Goal: Information Seeking & Learning: Learn about a topic

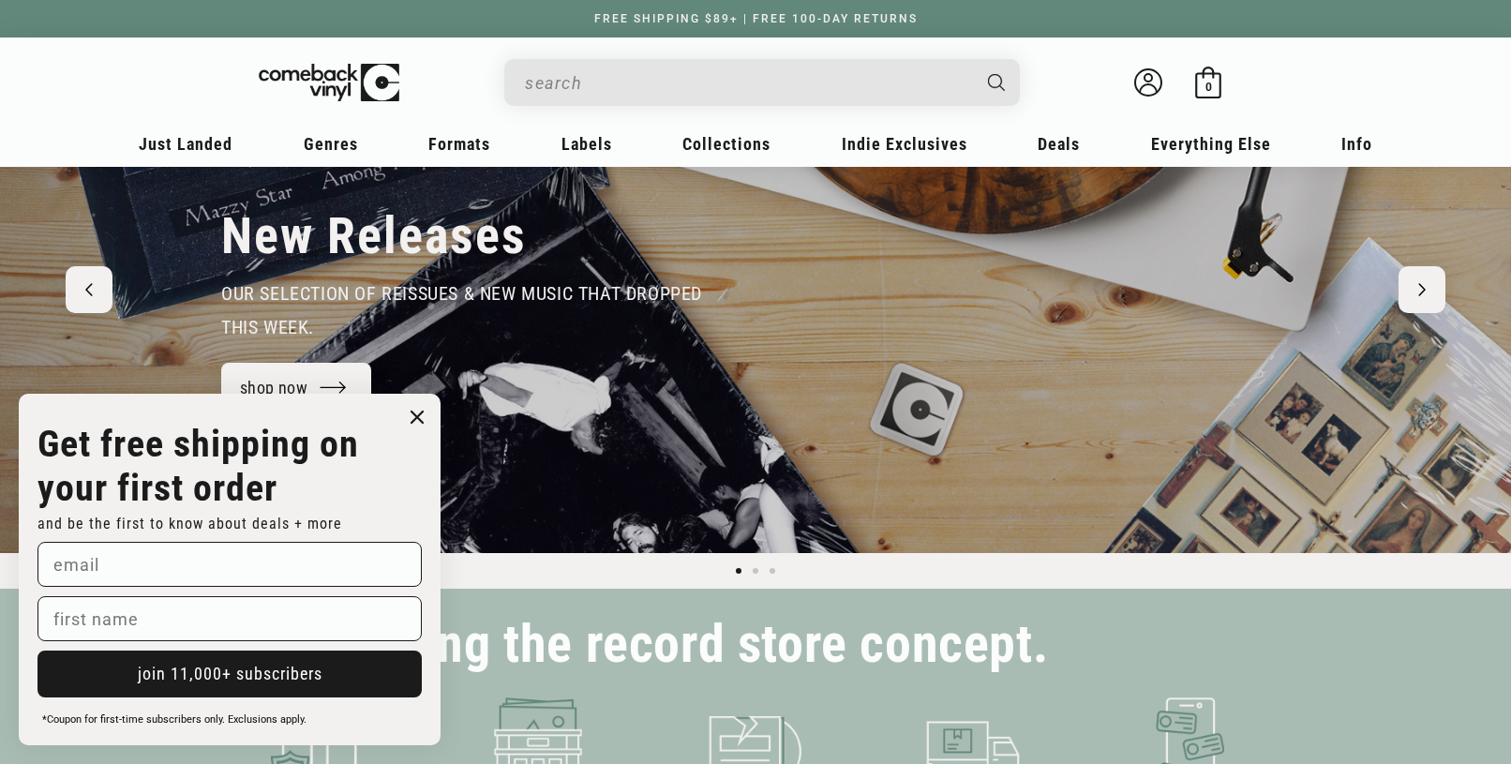
scroll to position [187, 0]
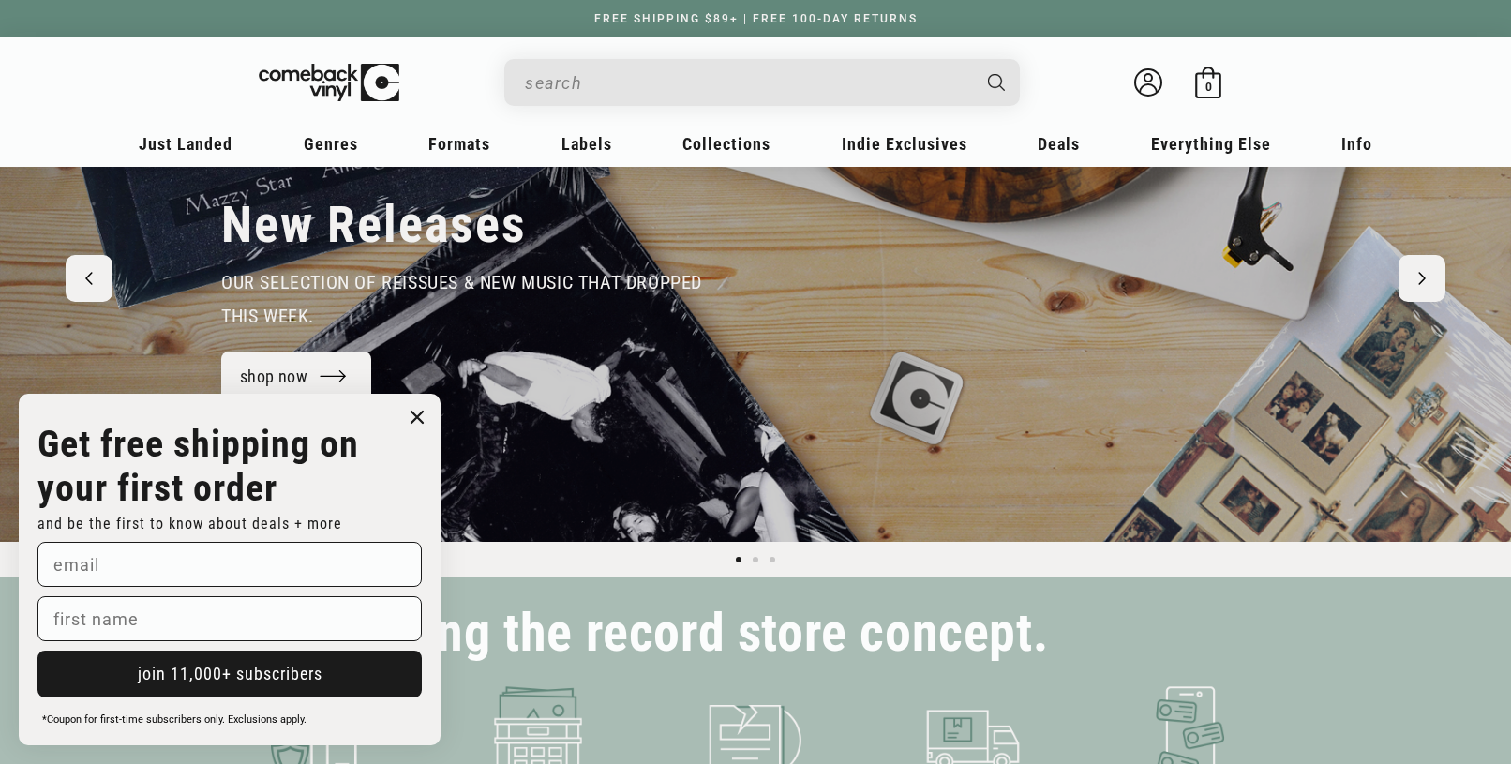
click at [416, 413] on icon "Close dialog" at bounding box center [416, 416] width 11 height 11
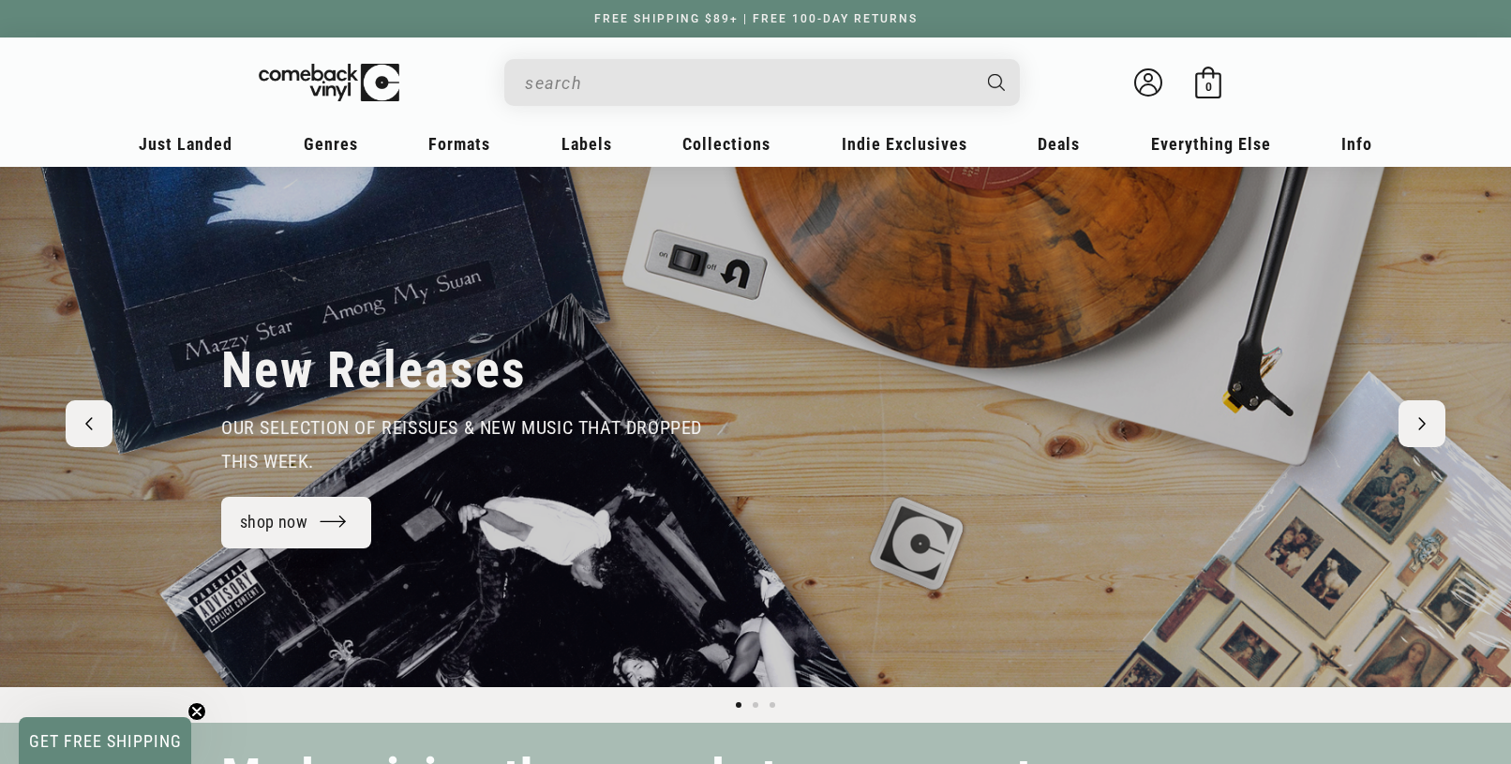
scroll to position [0, 0]
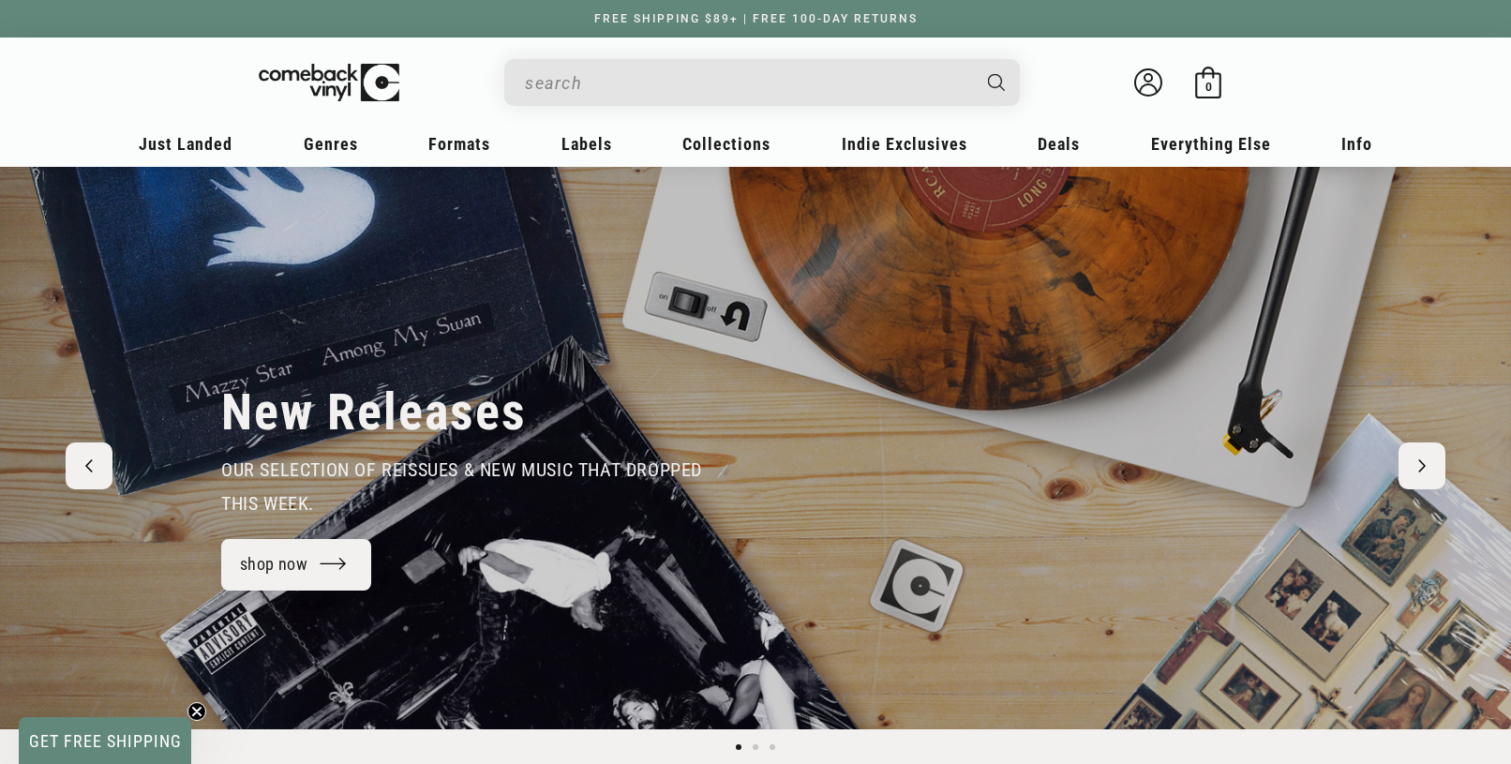
click at [614, 89] on input "When autocomplete results are available use up and down arrows to review and en…" at bounding box center [747, 83] width 444 height 38
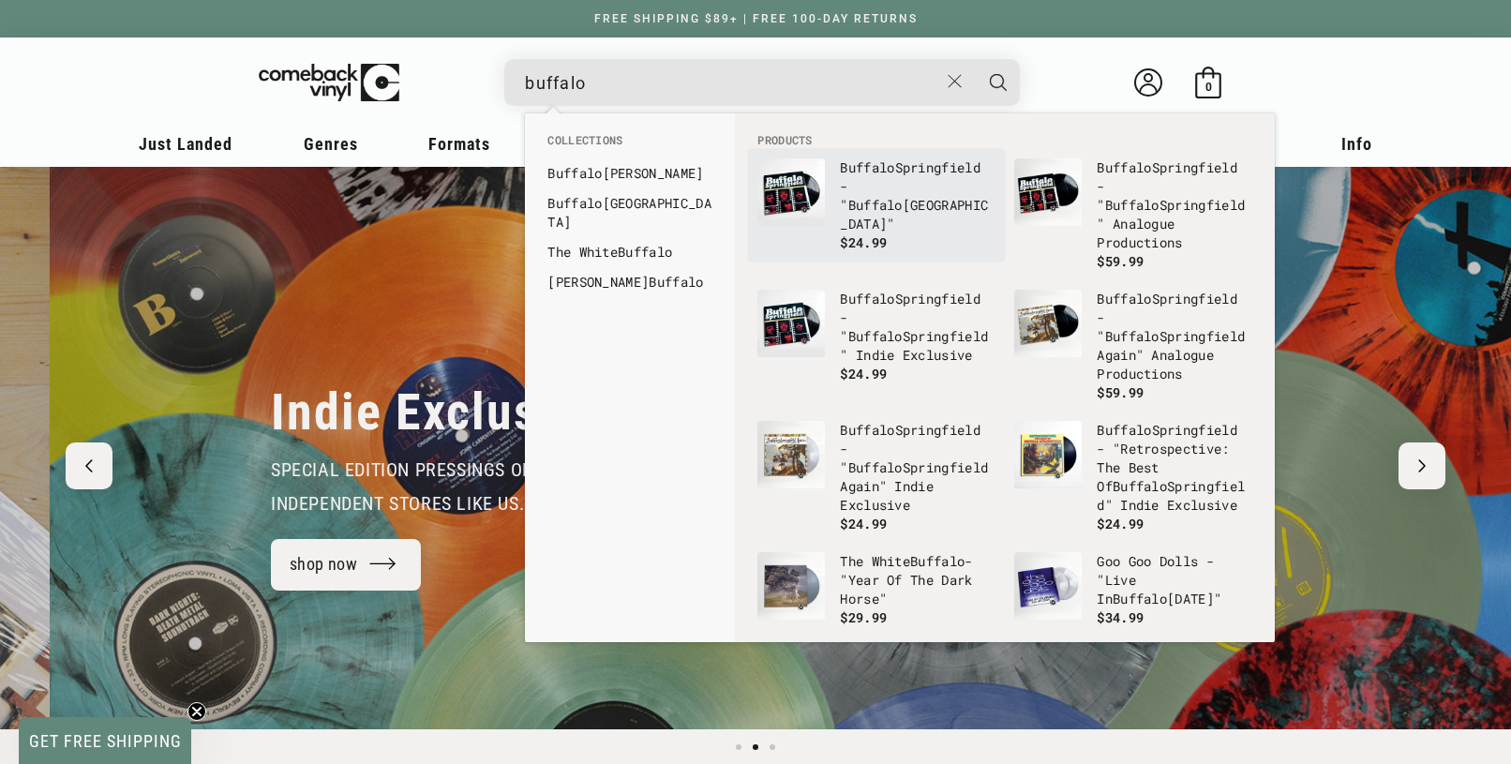
scroll to position [0, 1511]
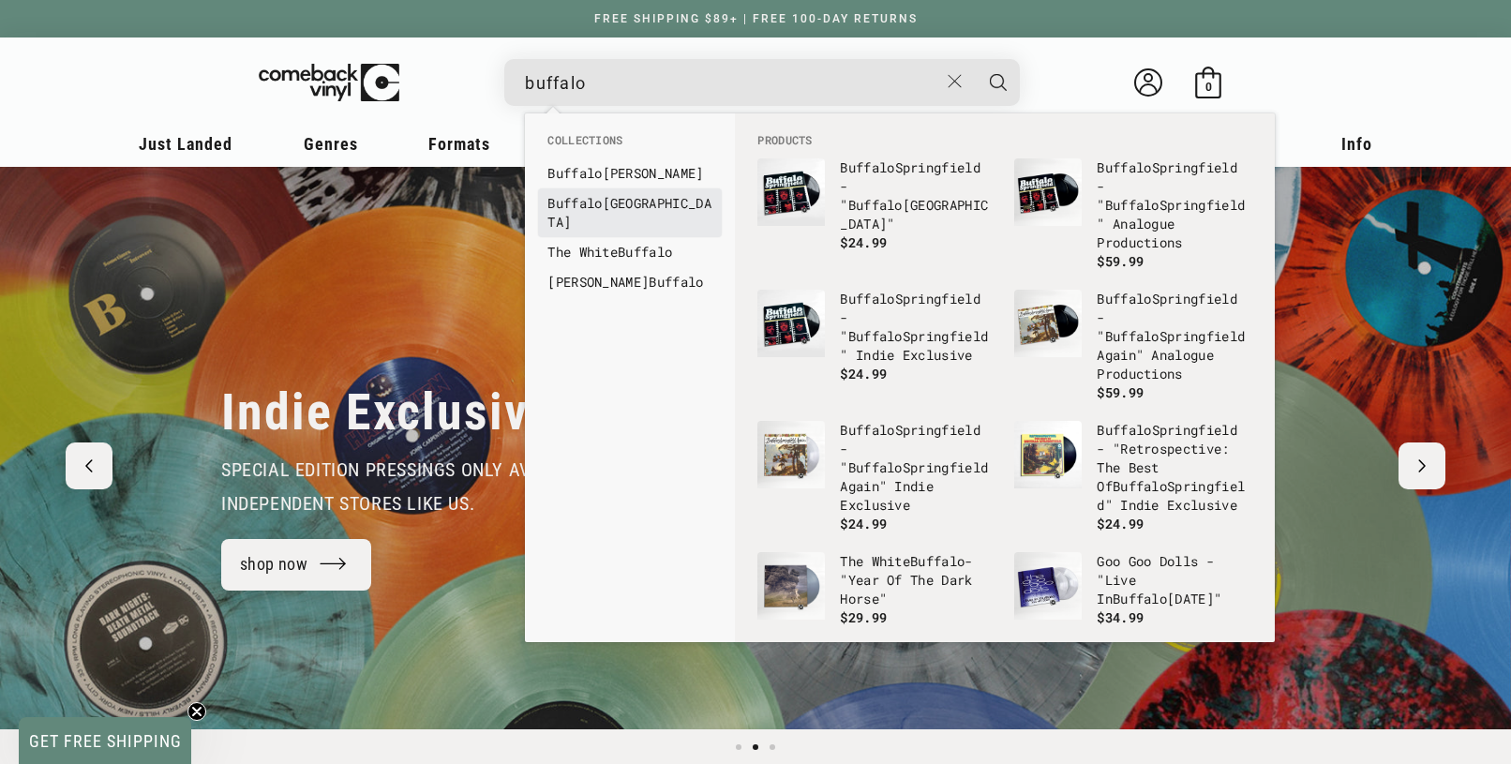
type input "buffalo"
click at [631, 201] on link "Buffalo Springfield" at bounding box center [629, 212] width 165 height 37
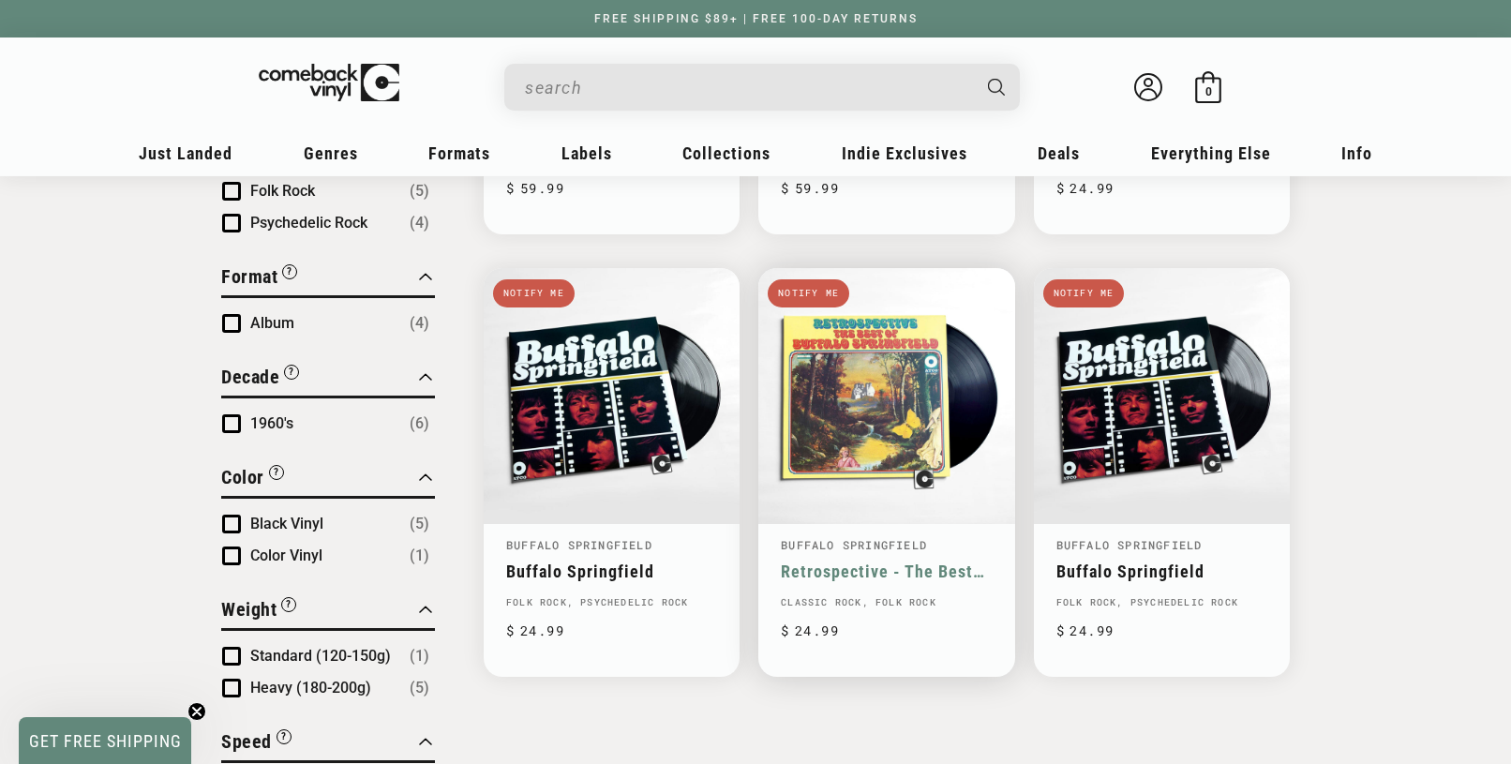
scroll to position [562, 0]
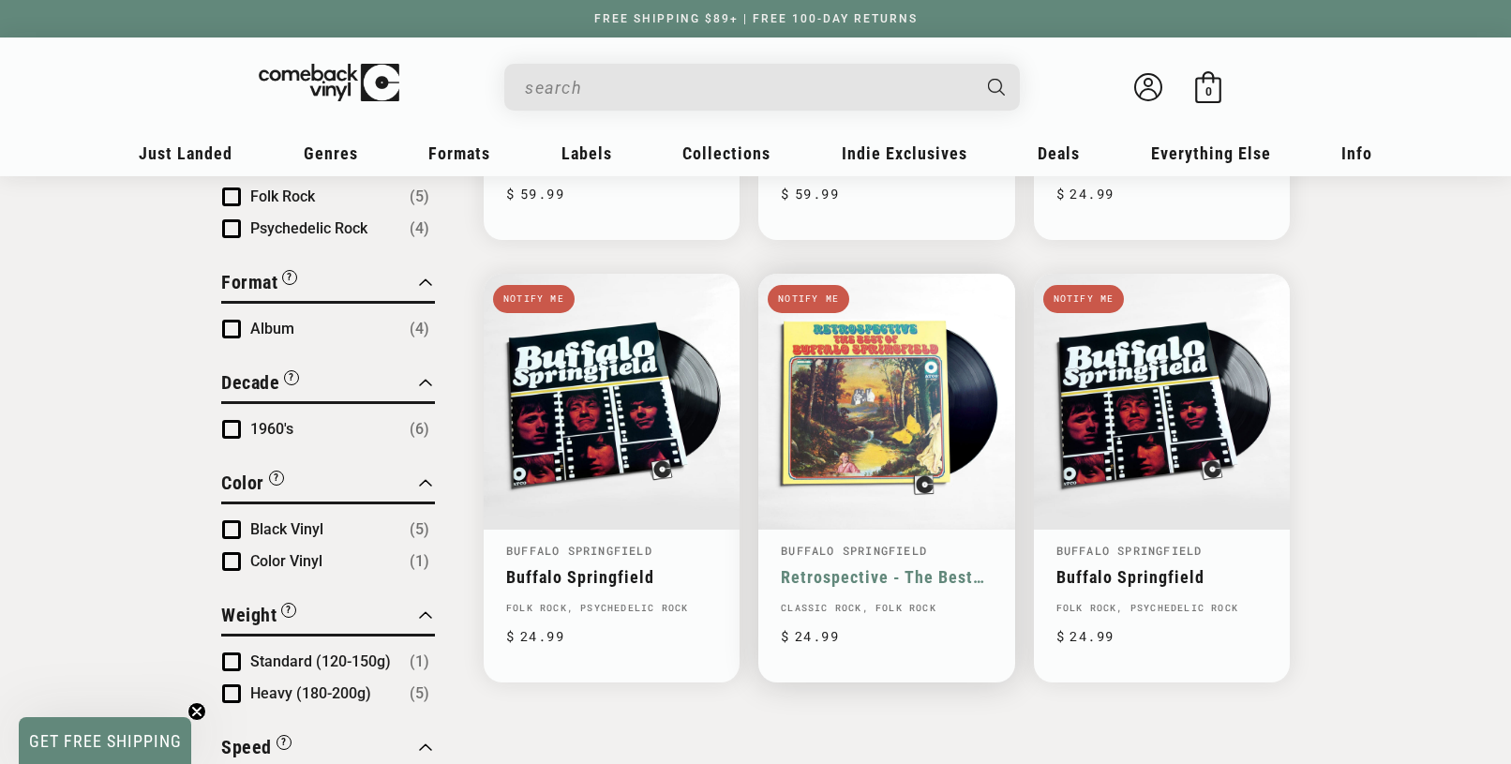
click at [856, 567] on link "Retrospective - The Best Of [PERSON_NAME]" at bounding box center [886, 577] width 211 height 20
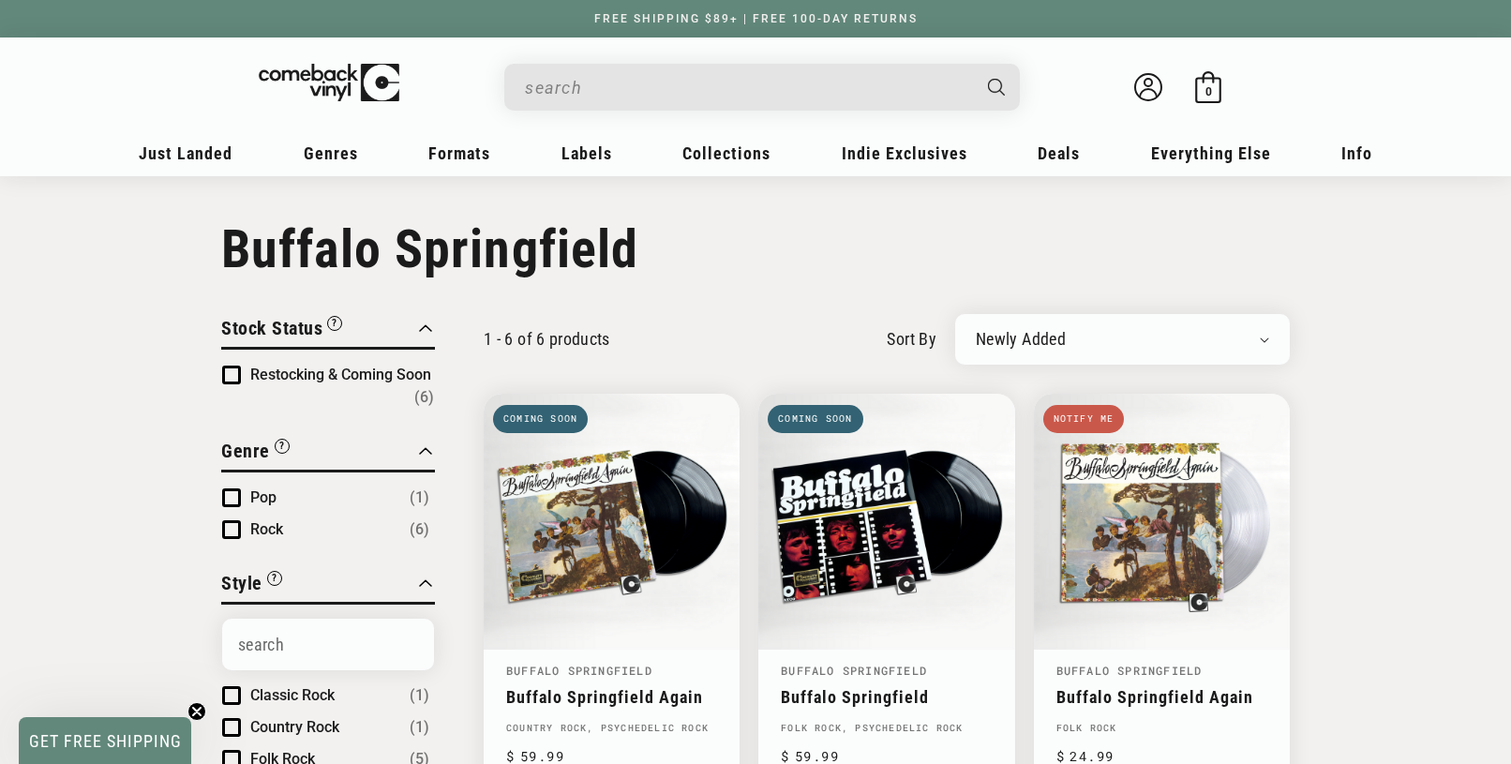
click at [1110, 335] on select "Newly Added Popularity Artist (A-Z) Price (High To Low) Price (Low To High) Per…" at bounding box center [1122, 339] width 293 height 19
click at [749, 333] on div "1 - 6 of 6 products sort by Newly Added Popularity Artist (A-Z) Price (High To …" at bounding box center [862, 339] width 855 height 51
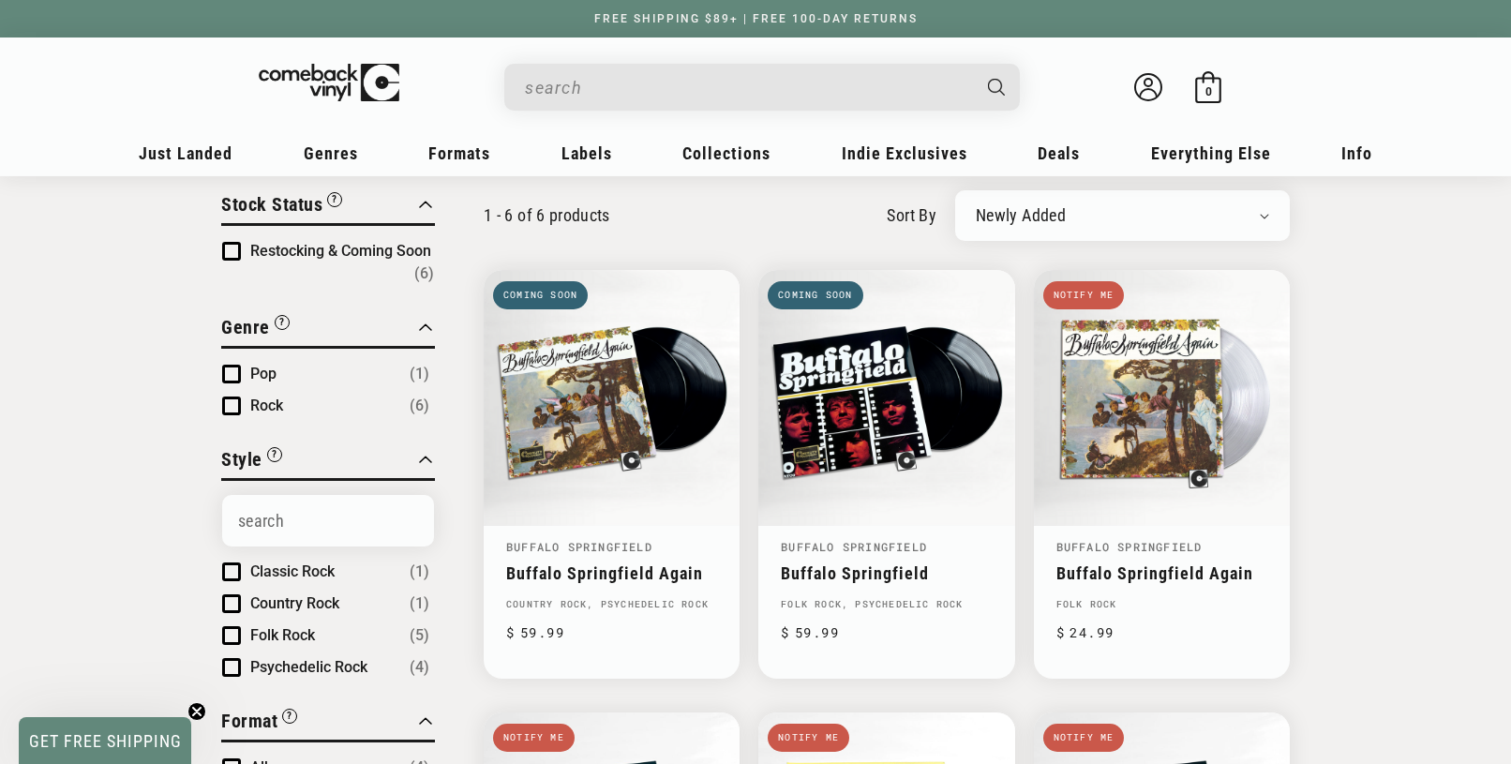
scroll to position [281, 0]
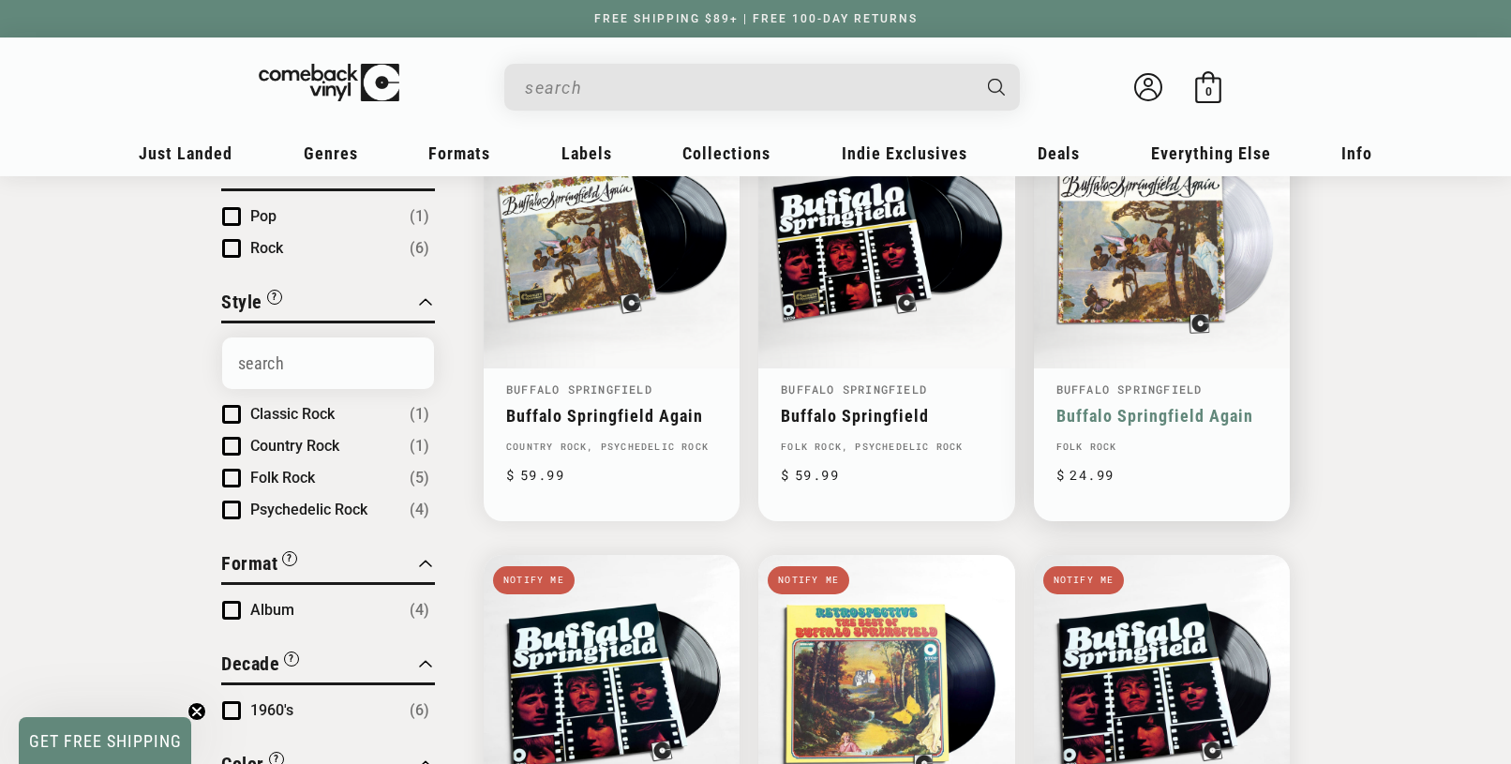
click at [1193, 406] on link "Buffalo Springfield Again" at bounding box center [1161, 416] width 211 height 20
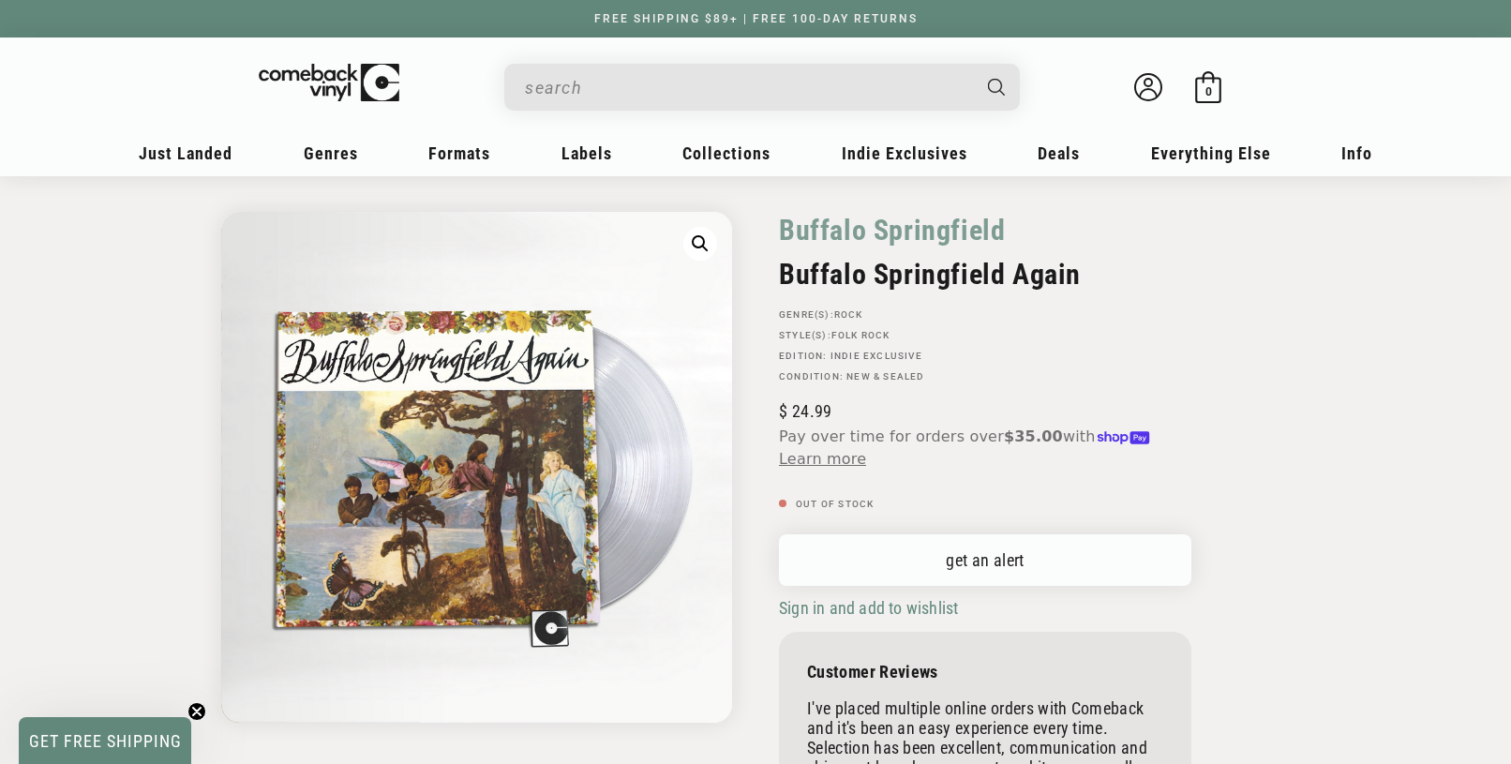
scroll to position [94, 0]
